Goal: Find specific page/section: Find specific page/section

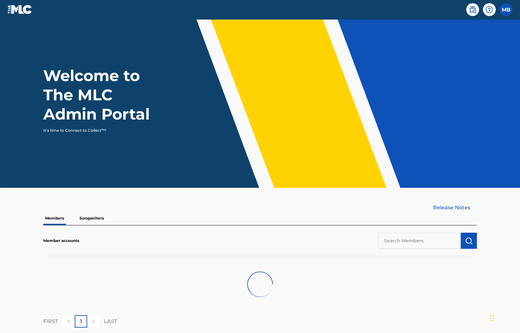
click at [95, 217] on p "Songwriters" at bounding box center [92, 217] width 28 height 13
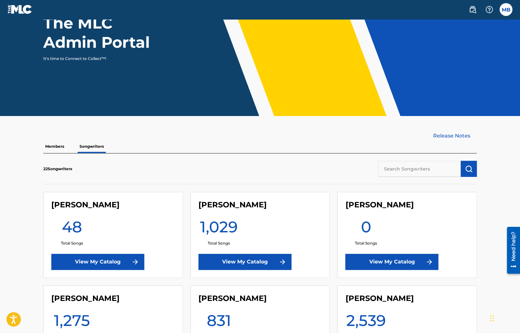
scroll to position [101, 0]
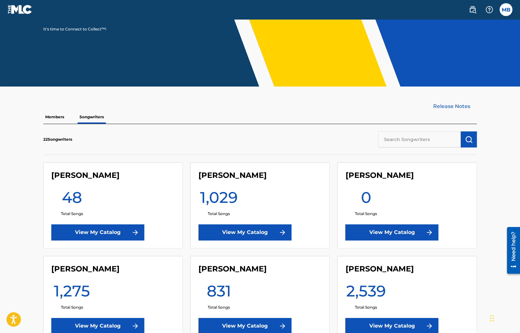
click at [418, 136] on input "text" at bounding box center [419, 139] width 83 height 16
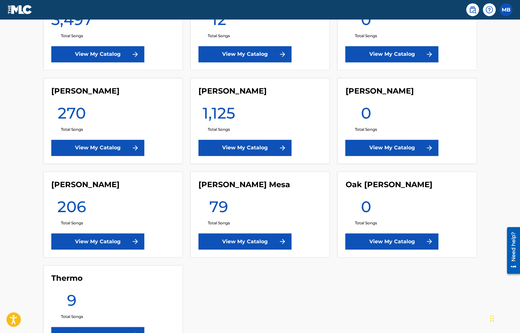
scroll to position [598, 0]
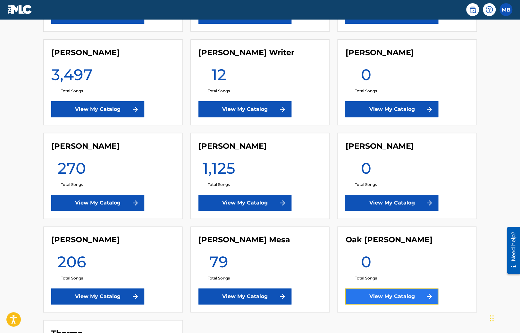
click at [376, 295] on link "View My Catalog" at bounding box center [391, 296] width 93 height 16
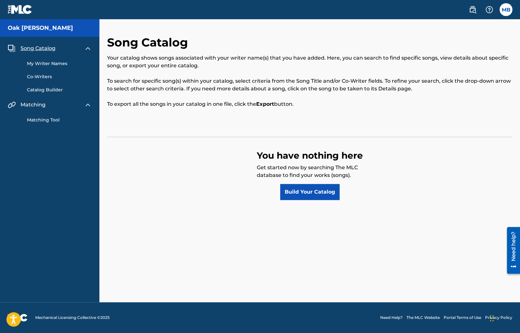
click at [46, 115] on div "Matching Tool" at bounding box center [50, 116] width 84 height 15
click at [47, 120] on link "Matching Tool" at bounding box center [59, 120] width 65 height 7
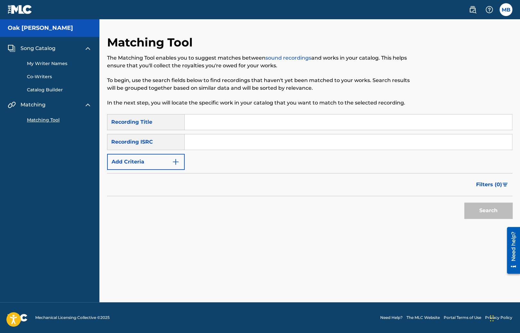
click at [44, 86] on div "My Writer Names Co-Writers Catalog Builder" at bounding box center [50, 72] width 84 height 41
click at [43, 88] on link "Catalog Builder" at bounding box center [59, 90] width 65 height 7
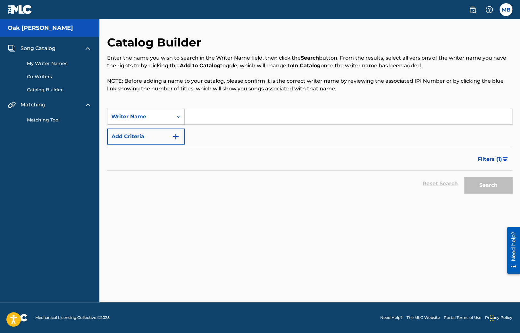
click at [46, 66] on link "My Writer Names" at bounding box center [59, 63] width 65 height 7
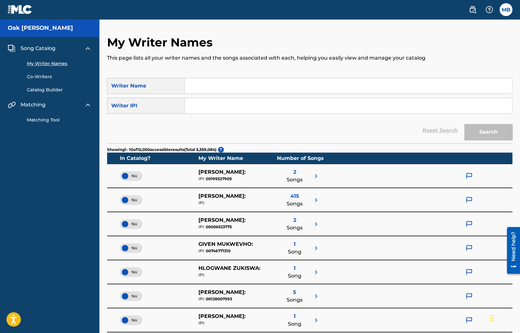
click at [39, 48] on span "Song Catalog" at bounding box center [38, 49] width 35 height 8
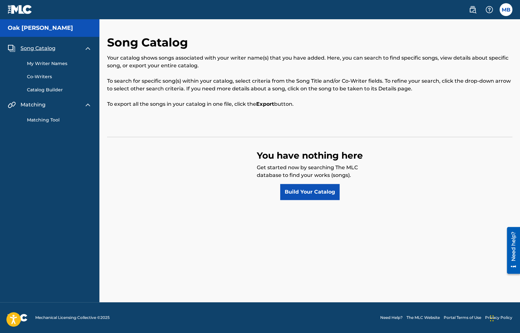
click at [50, 62] on link "My Writer Names" at bounding box center [59, 63] width 65 height 7
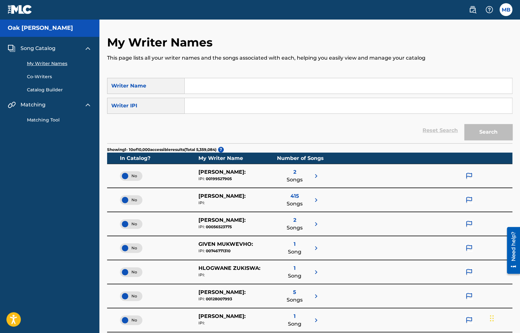
click at [36, 88] on link "Catalog Builder" at bounding box center [59, 90] width 65 height 7
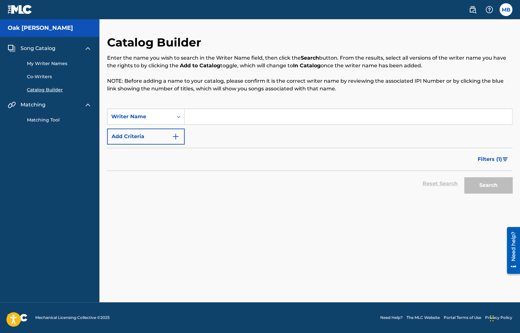
click at [42, 78] on link "Co-Writers" at bounding box center [59, 76] width 65 height 7
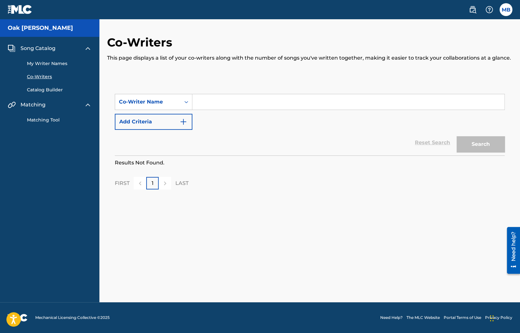
click at [45, 91] on link "Catalog Builder" at bounding box center [59, 90] width 65 height 7
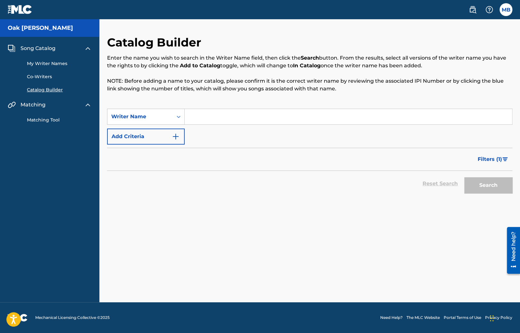
click at [38, 78] on link "Co-Writers" at bounding box center [59, 76] width 65 height 7
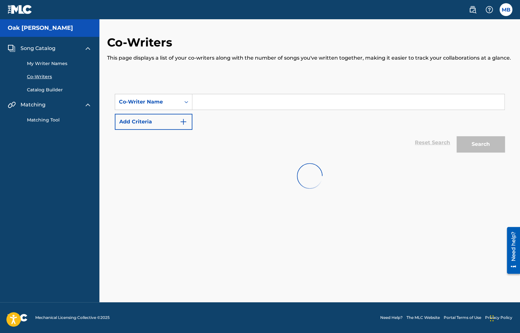
click at [34, 71] on div "My Writer Names Co-Writers Catalog Builder" at bounding box center [50, 72] width 84 height 41
click at [33, 67] on link "My Writer Names" at bounding box center [59, 63] width 65 height 7
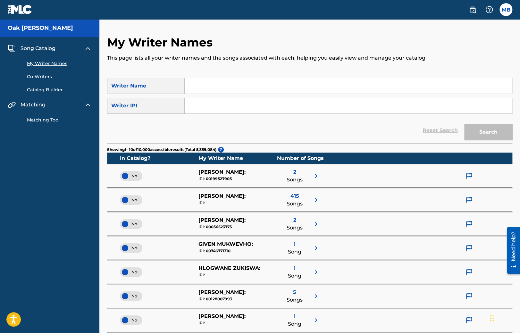
click at [37, 76] on link "Co-Writers" at bounding box center [59, 76] width 65 height 7
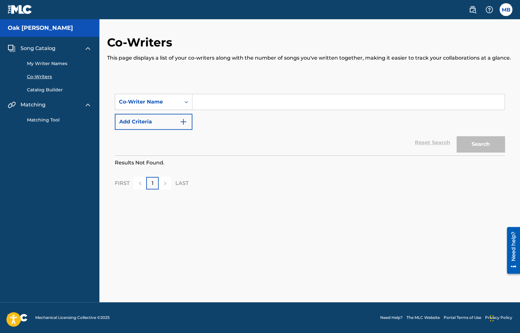
click at [42, 88] on link "Catalog Builder" at bounding box center [59, 90] width 65 height 7
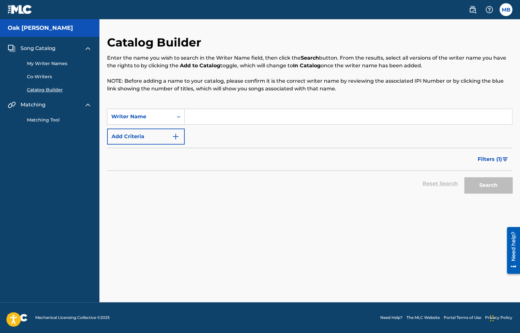
click at [44, 66] on link "My Writer Names" at bounding box center [59, 63] width 65 height 7
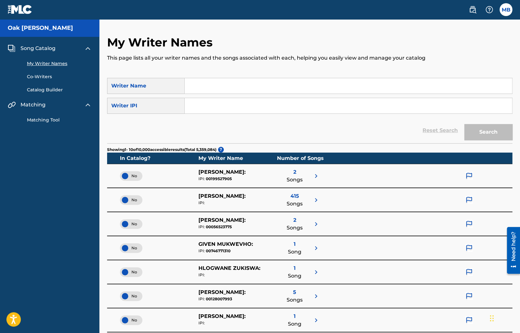
click at [38, 119] on link "Matching Tool" at bounding box center [59, 120] width 65 height 7
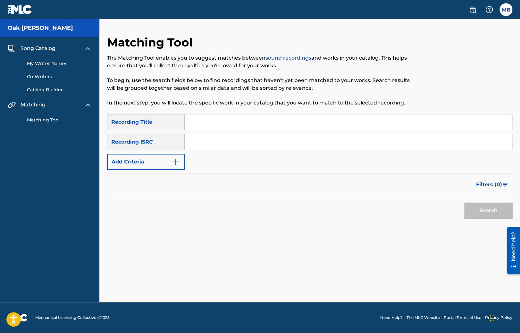
click at [45, 63] on link "My Writer Names" at bounding box center [59, 63] width 65 height 7
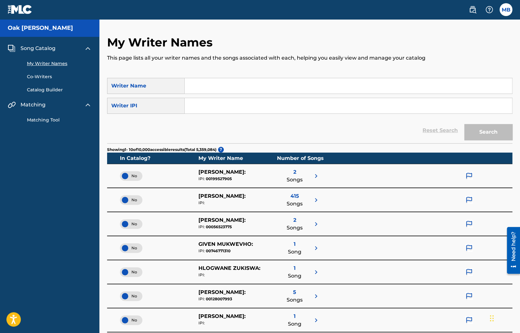
click at [33, 48] on span "Song Catalog" at bounding box center [38, 49] width 35 height 8
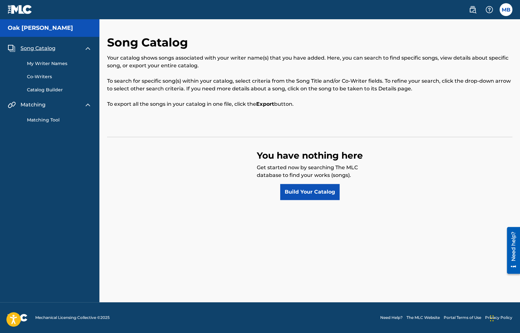
click at [41, 62] on link "My Writer Names" at bounding box center [59, 63] width 65 height 7
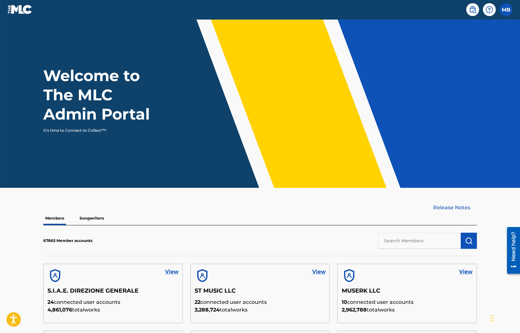
click at [85, 217] on p "Songwriters" at bounding box center [92, 217] width 28 height 13
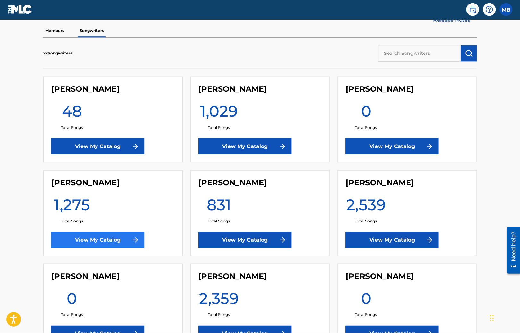
scroll to position [203, 0]
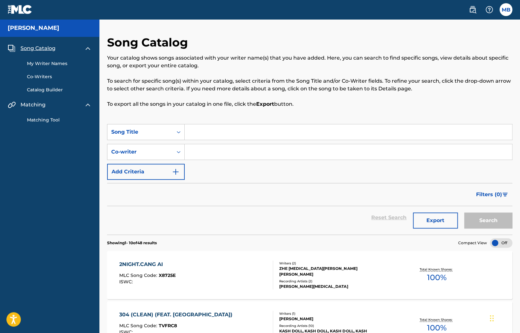
click at [48, 65] on link "My Writer Names" at bounding box center [59, 63] width 65 height 7
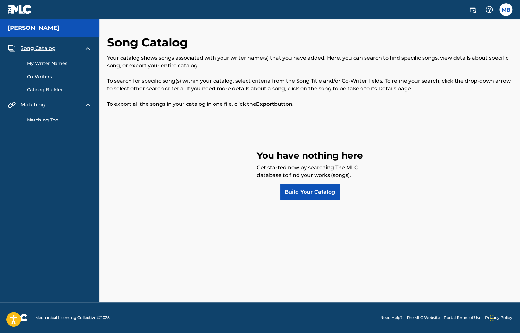
click at [33, 63] on link "My Writer Names" at bounding box center [59, 63] width 65 height 7
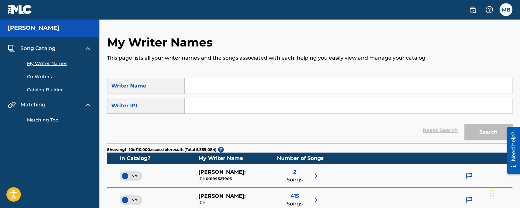
click at [186, 142] on div "Reset Search Search" at bounding box center [309, 131] width 405 height 26
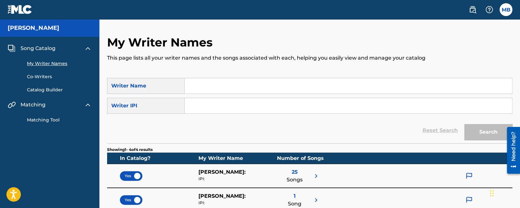
click at [213, 85] on input "Search Form" at bounding box center [348, 85] width 327 height 15
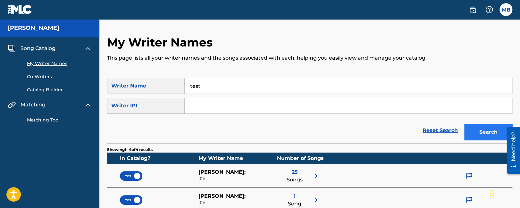
type input "test"
click at [476, 134] on button "Search" at bounding box center [488, 132] width 48 height 16
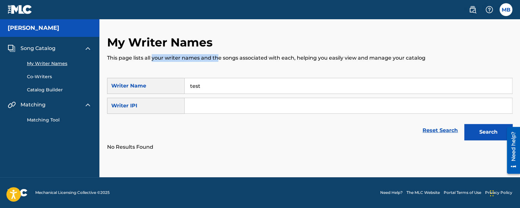
drag, startPoint x: 217, startPoint y: 77, endPoint x: 152, endPoint y: 77, distance: 64.7
click at [152, 77] on div "My Writer Names This page lists all your writer names and the songs associated …" at bounding box center [309, 56] width 405 height 43
drag, startPoint x: 220, startPoint y: 90, endPoint x: 125, endPoint y: 82, distance: 96.1
click at [185, 82] on input "test" at bounding box center [348, 85] width 327 height 15
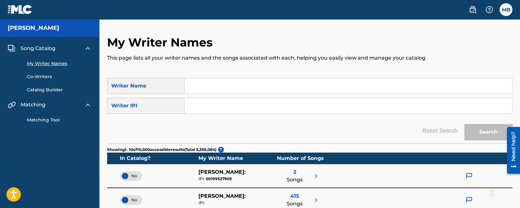
click at [199, 84] on input "Search Form" at bounding box center [348, 85] width 327 height 15
paste input "test"
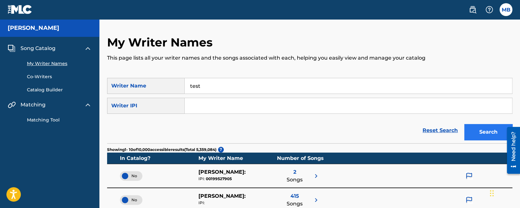
type input "test"
click at [493, 136] on button "Search" at bounding box center [488, 132] width 48 height 16
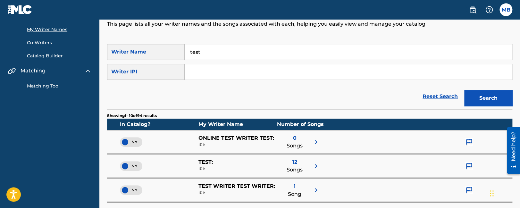
scroll to position [34, 0]
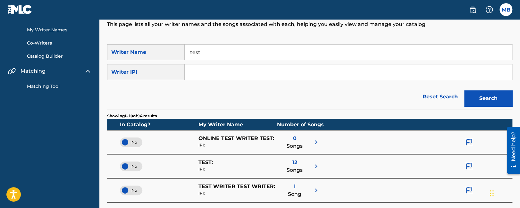
drag, startPoint x: 205, startPoint y: 53, endPoint x: 120, endPoint y: 46, distance: 85.2
click at [185, 46] on input "test" at bounding box center [348, 52] width 327 height 15
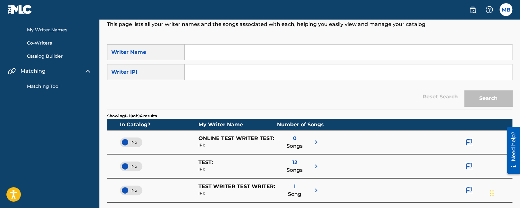
click at [401, 109] on div "Reset Search Search" at bounding box center [309, 97] width 405 height 26
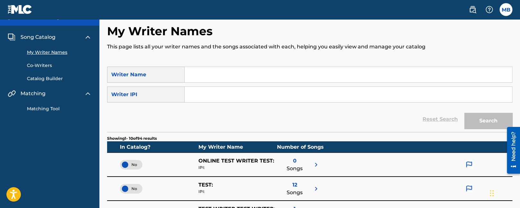
scroll to position [0, 0]
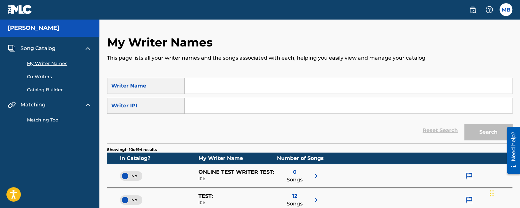
click at [371, 159] on div "In Catalog? My Writer Name Number of Songs" at bounding box center [309, 158] width 405 height 11
click at [35, 89] on link "Catalog Builder" at bounding box center [59, 90] width 65 height 7
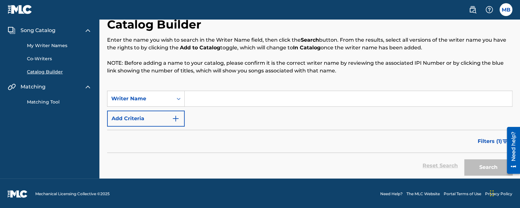
scroll to position [19, 0]
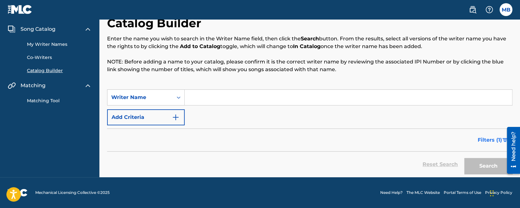
click at [482, 141] on span "Filters ( 1 )" at bounding box center [489, 140] width 24 height 8
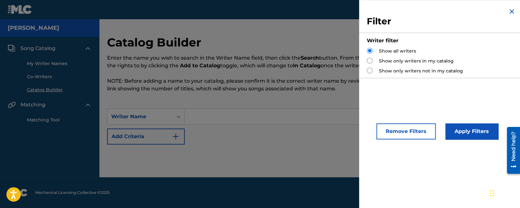
click at [366, 62] on div "Filter Writer filter Show all writers Show only writers in my catalog Show only…" at bounding box center [441, 43] width 164 height 86
click at [368, 61] on input "Search Form" at bounding box center [370, 61] width 6 height 6
radio input "true"
click at [458, 136] on button "Apply Filters" at bounding box center [471, 131] width 53 height 16
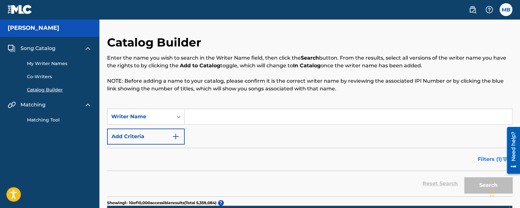
click at [498, 163] on button "Filters ( 1 )" at bounding box center [493, 159] width 38 height 16
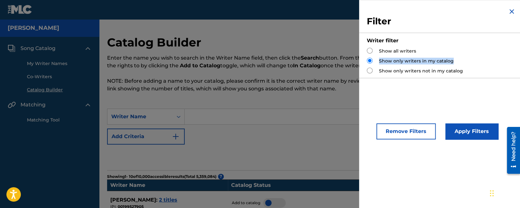
drag, startPoint x: 459, startPoint y: 63, endPoint x: 379, endPoint y: 62, distance: 80.1
click at [379, 62] on div "Show only writers in my catalog" at bounding box center [441, 61] width 149 height 7
copy label "Show only writers in my catalog"
click at [509, 9] on img "Search Form" at bounding box center [511, 12] width 8 height 8
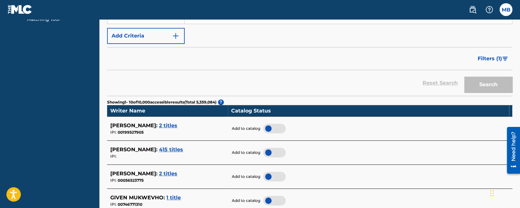
scroll to position [135, 0]
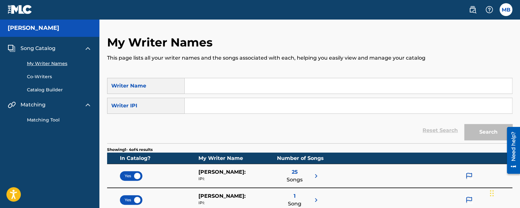
click at [43, 84] on div "My Writer Names Co-Writers Catalog Builder" at bounding box center [50, 72] width 84 height 41
click at [45, 87] on link "Catalog Builder" at bounding box center [59, 90] width 65 height 7
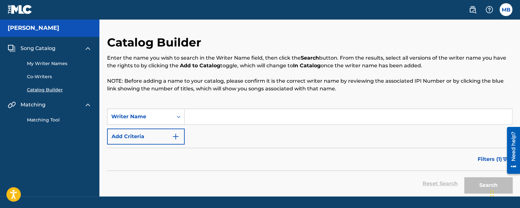
click at [226, 121] on input "Search Form" at bounding box center [348, 116] width 327 height 15
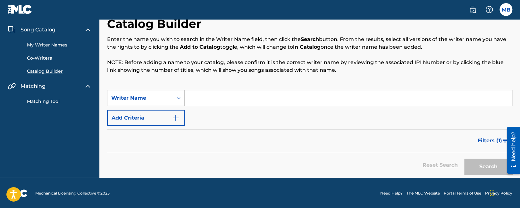
scroll to position [19, 0]
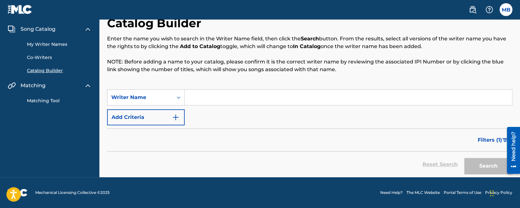
click at [259, 99] on input "Search Form" at bounding box center [348, 97] width 327 height 15
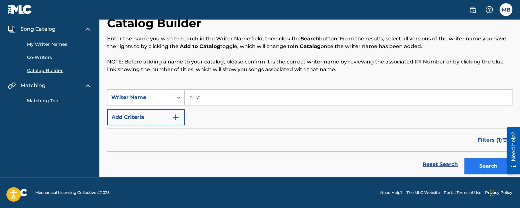
type input "test"
click at [481, 168] on button "Search" at bounding box center [488, 166] width 48 height 16
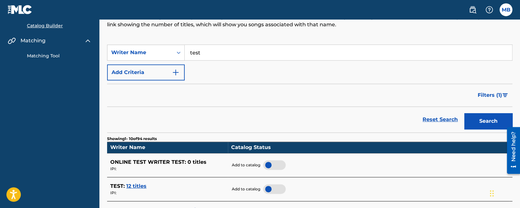
scroll to position [53, 0]
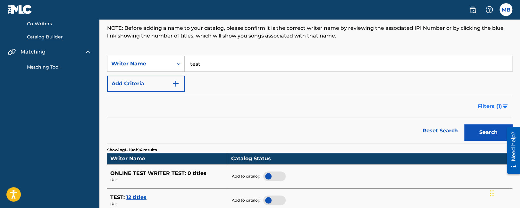
click at [483, 108] on span "Filters ( 1 )" at bounding box center [489, 107] width 24 height 8
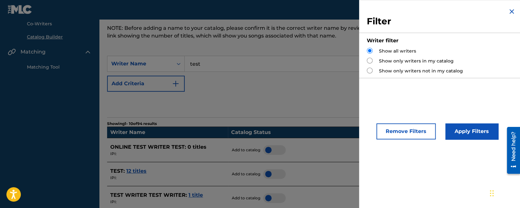
click at [365, 60] on div "Filter Writer filter Show all writers Show only writers in my catalog Show only…" at bounding box center [441, 43] width 164 height 86
click at [369, 63] on div "Show only writers in my catalog" at bounding box center [441, 61] width 149 height 7
click at [369, 61] on input "Search Form" at bounding box center [370, 61] width 6 height 6
radio input "true"
click at [471, 135] on button "Apply Filters" at bounding box center [471, 131] width 53 height 16
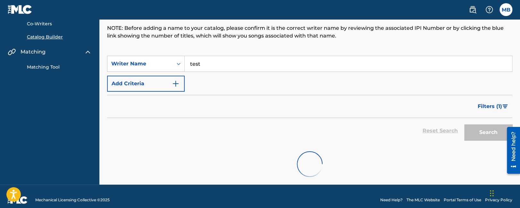
scroll to position [27, 0]
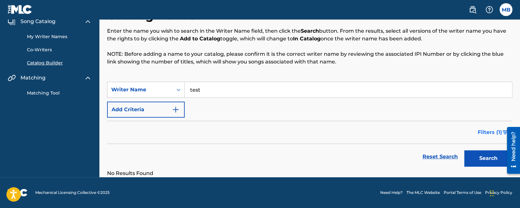
click at [491, 136] on button "Filters ( 1 )" at bounding box center [493, 132] width 38 height 16
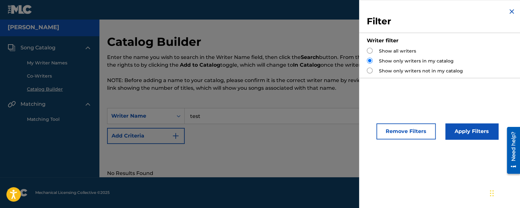
click at [371, 69] on input "Search Form" at bounding box center [370, 71] width 6 height 6
radio input "true"
click at [467, 131] on button "Apply Filters" at bounding box center [471, 131] width 53 height 16
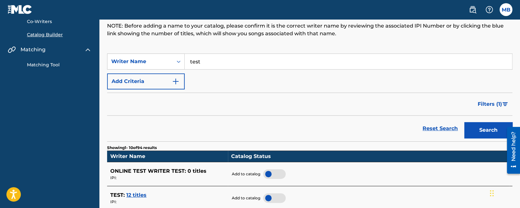
scroll to position [0, 0]
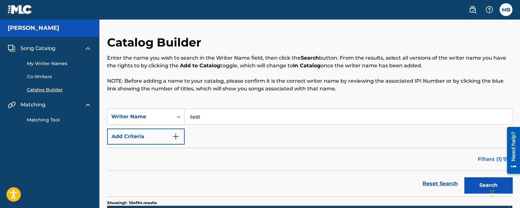
click at [488, 162] on span "Filters ( 1 )" at bounding box center [489, 159] width 24 height 8
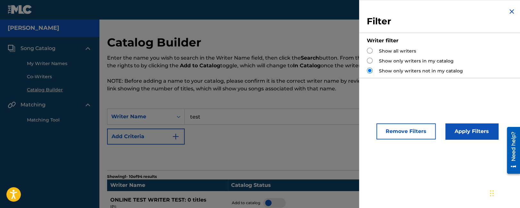
click at [511, 9] on img "Search Form" at bounding box center [511, 12] width 8 height 8
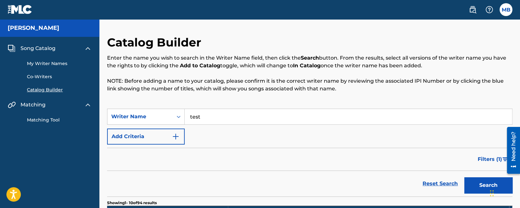
drag, startPoint x: 198, startPoint y: 116, endPoint x: 143, endPoint y: 115, distance: 55.1
click at [185, 115] on input "test" at bounding box center [348, 116] width 327 height 15
type input "zzzzzz"
click at [482, 184] on button "Search" at bounding box center [488, 185] width 48 height 16
click at [479, 158] on span "Filters ( 1 )" at bounding box center [489, 159] width 24 height 8
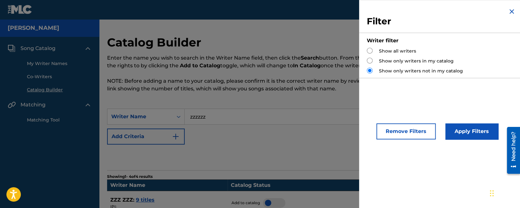
click at [389, 59] on label "Show only writers in my catalog" at bounding box center [416, 61] width 75 height 7
click at [372, 58] on input "Search Form" at bounding box center [370, 61] width 6 height 6
radio input "true"
click at [507, 10] on img "Search Form" at bounding box center [511, 12] width 8 height 8
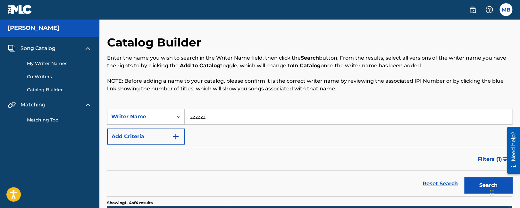
click at [207, 114] on input "zzzzzz" at bounding box center [348, 116] width 327 height 15
type input "zzzzzzzzzzzzzzzzzzzzzzzz"
click at [471, 185] on button "Search" at bounding box center [488, 185] width 48 height 16
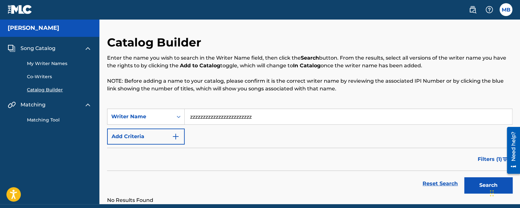
scroll to position [27, 0]
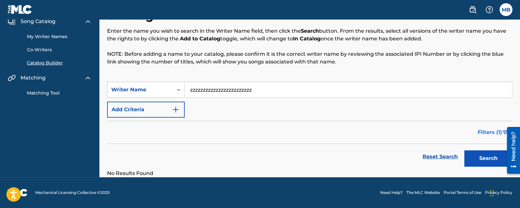
click at [484, 129] on span "Filters ( 1 )" at bounding box center [489, 132] width 24 height 8
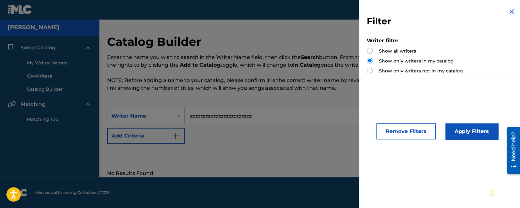
scroll to position [1, 0]
click at [383, 73] on label "Show only writers not in my catalog" at bounding box center [421, 71] width 84 height 7
click at [366, 73] on div "Filter Writer filter Show all writers Show only writers in my catalog Show only…" at bounding box center [441, 43] width 164 height 86
click at [370, 72] on input "Search Form" at bounding box center [370, 71] width 6 height 6
radio input "true"
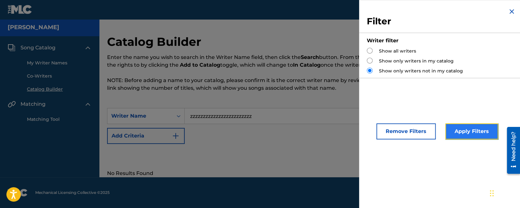
click at [459, 131] on button "Apply Filters" at bounding box center [471, 131] width 53 height 16
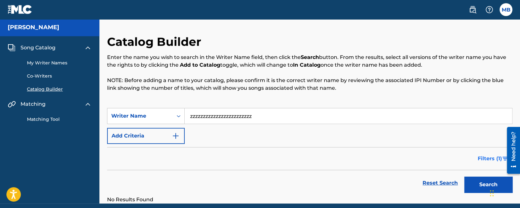
click at [489, 160] on span "Filters ( 1 )" at bounding box center [489, 159] width 24 height 8
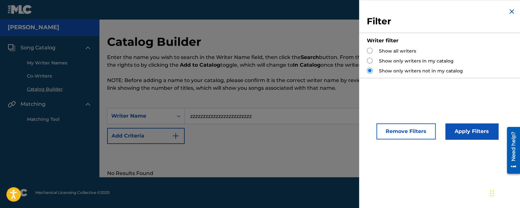
click at [510, 12] on img "Search Form" at bounding box center [511, 12] width 8 height 8
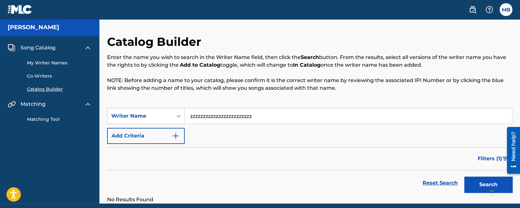
click at [42, 87] on link "Catalog Builder" at bounding box center [59, 89] width 65 height 7
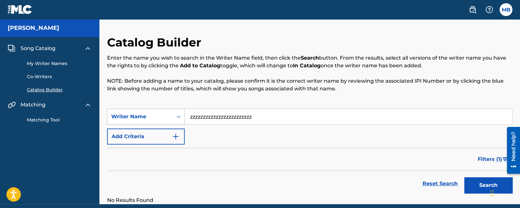
drag, startPoint x: 273, startPoint y: 118, endPoint x: 121, endPoint y: 109, distance: 152.5
click at [185, 109] on input "zzzzzzzzzzzzzzzzzzzzzzzz" at bounding box center [348, 116] width 327 height 15
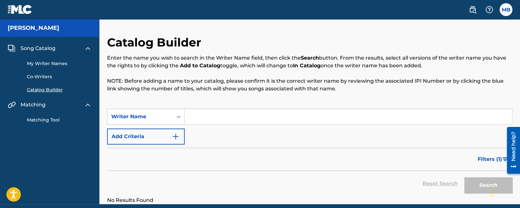
click at [444, 183] on div "Reset Search Search" at bounding box center [309, 184] width 405 height 26
click at [443, 183] on div "Reset Search Search" at bounding box center [309, 184] width 405 height 26
click at [483, 160] on span "Filters ( 1 )" at bounding box center [489, 159] width 24 height 8
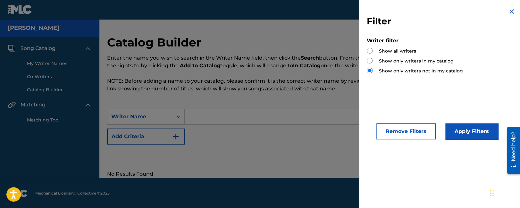
click at [373, 57] on div "Show all writers Show only writers in my catalog Show only writers not in my ca…" at bounding box center [441, 61] width 149 height 27
click at [370, 61] on input "Search Form" at bounding box center [370, 61] width 6 height 6
radio input "true"
click at [453, 134] on button "Apply Filters" at bounding box center [471, 131] width 53 height 16
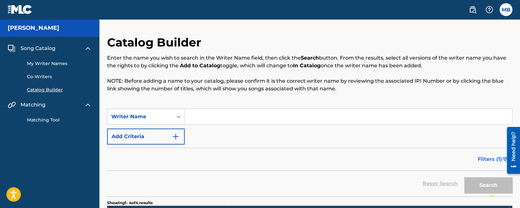
click at [487, 157] on span "Filters ( 1 )" at bounding box center [489, 159] width 24 height 8
